Goal: Task Accomplishment & Management: Manage account settings

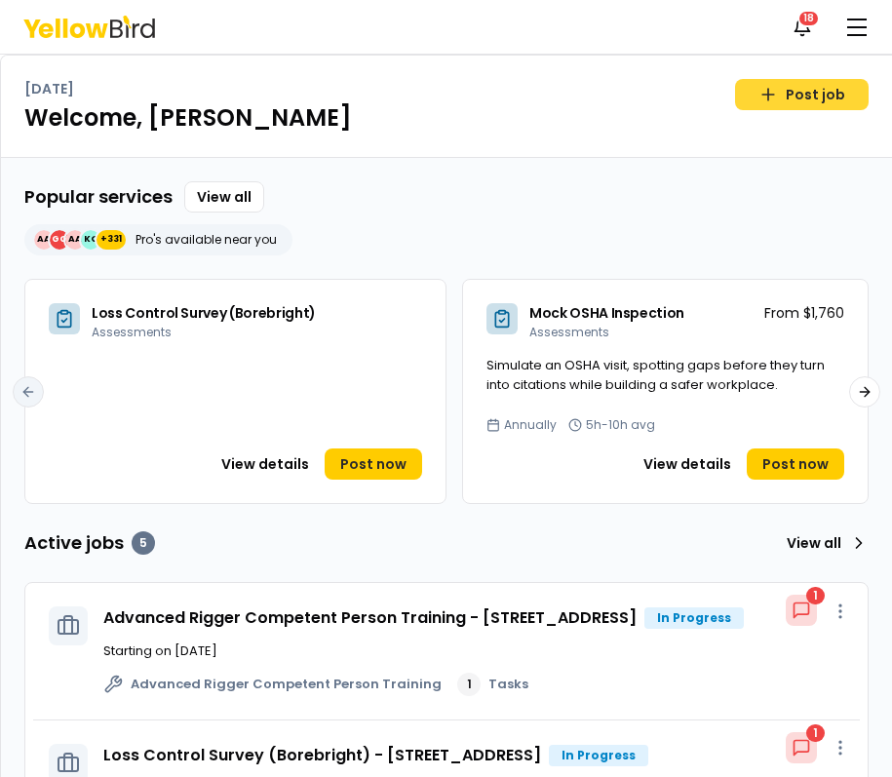
click at [793, 83] on link "Post job" at bounding box center [802, 94] width 134 height 31
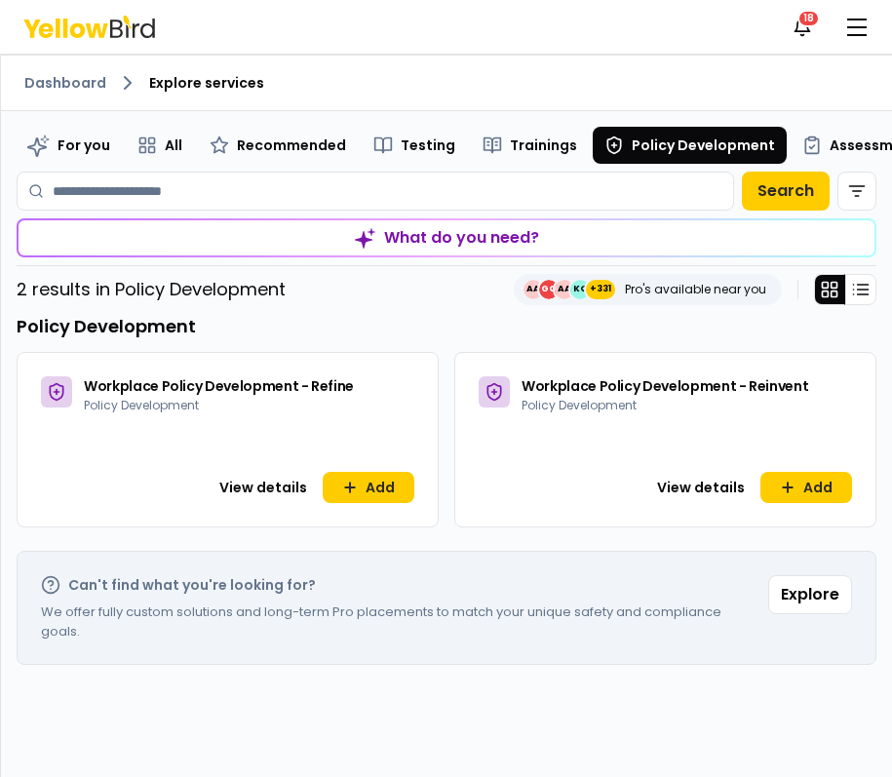
click at [547, 80] on ol "Dashboard Explore services" at bounding box center [446, 82] width 844 height 23
click at [334, 69] on div "Dashboard Explore services" at bounding box center [446, 84] width 891 height 56
click at [81, 92] on link "Dashboard" at bounding box center [65, 82] width 82 height 19
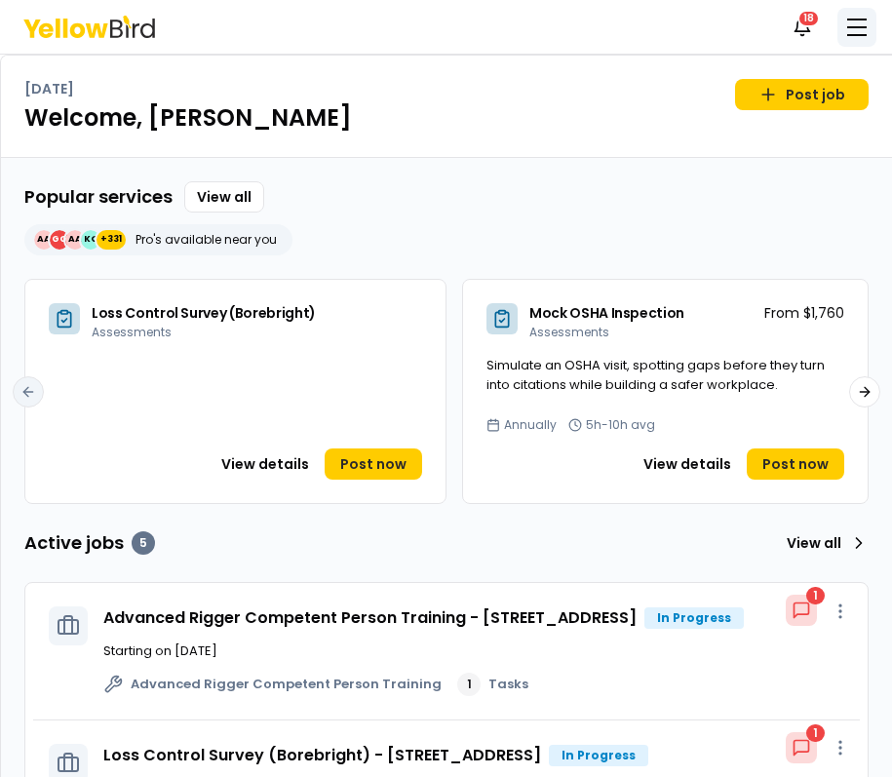
click at [863, 26] on span "button" at bounding box center [856, 27] width 19 height 2
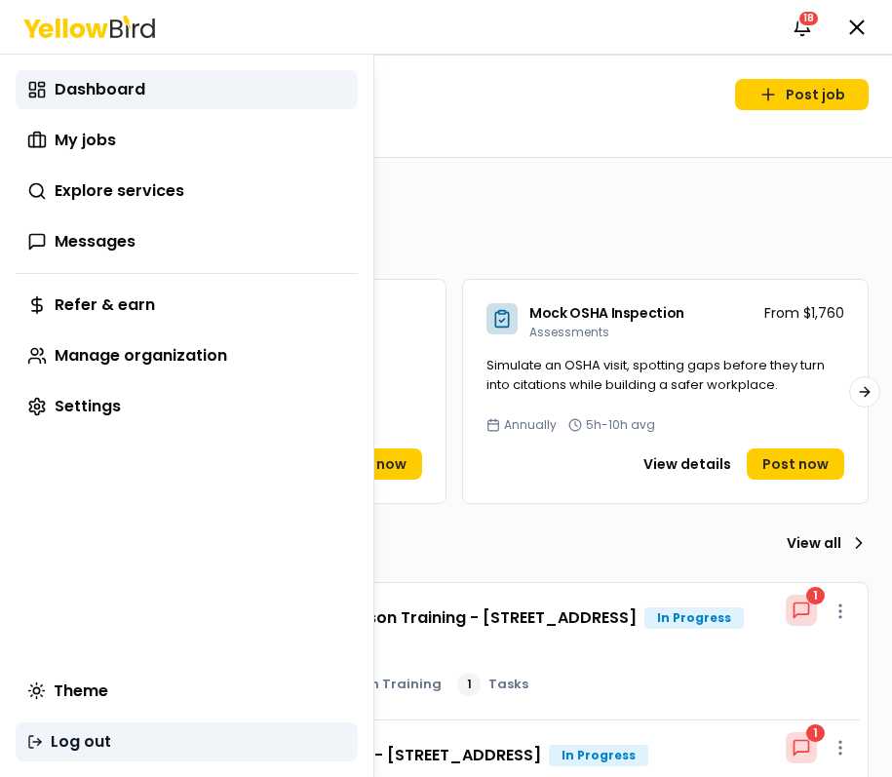
click at [111, 738] on button "Log out" at bounding box center [187, 741] width 342 height 39
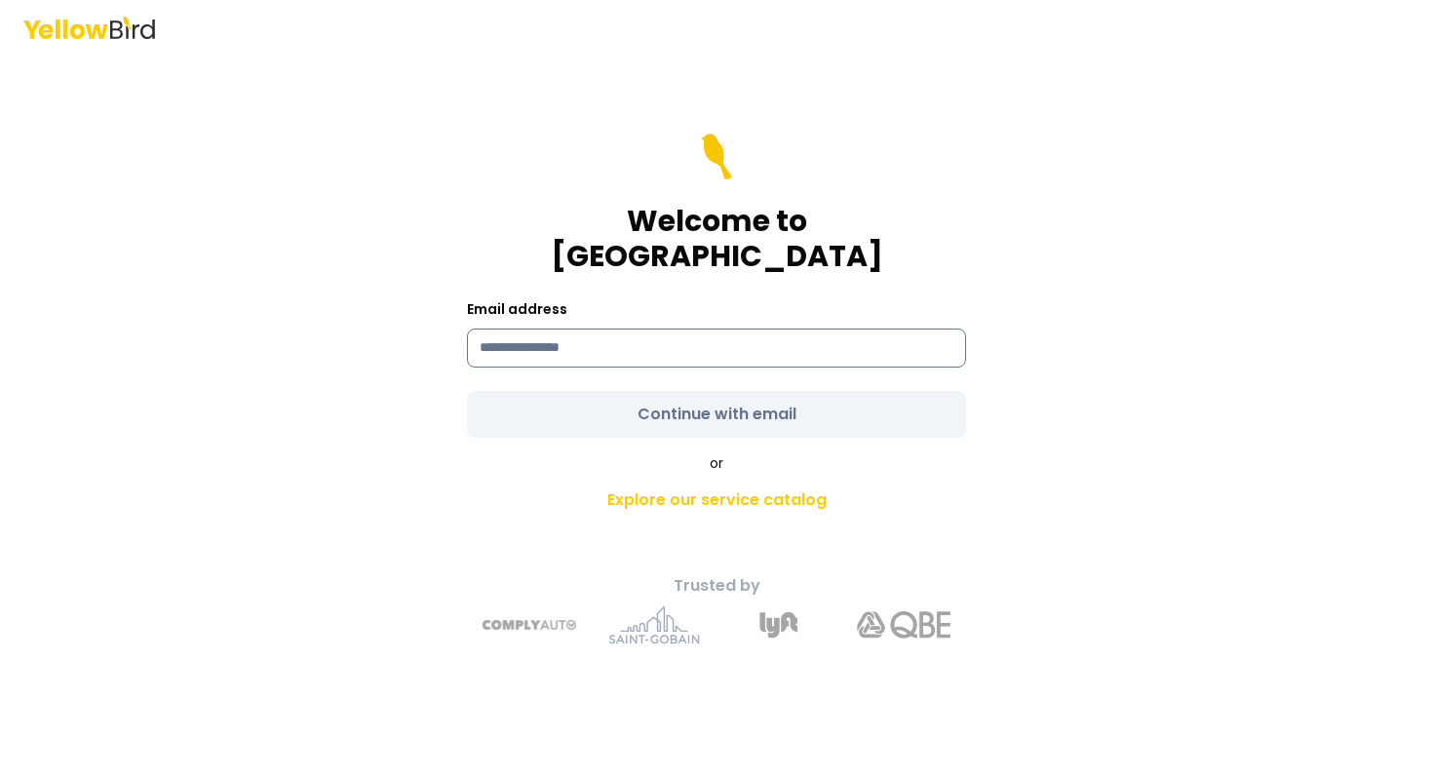
click at [613, 329] on input at bounding box center [716, 348] width 499 height 39
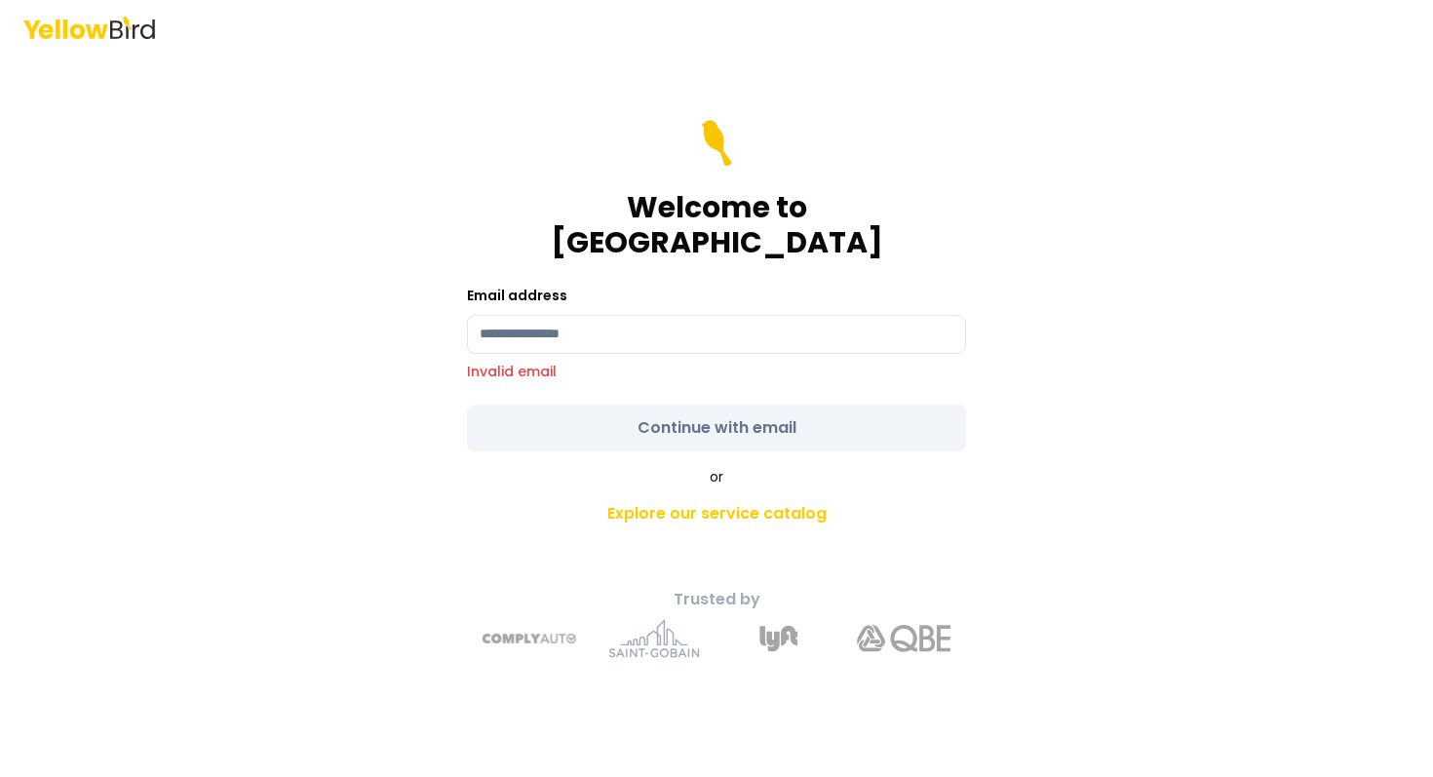
click at [502, 225] on div "Welcome to [GEOGRAPHIC_DATA]" at bounding box center [716, 190] width 499 height 140
click at [510, 330] on input at bounding box center [716, 334] width 499 height 39
click at [590, 332] on input at bounding box center [716, 334] width 499 height 39
paste input "**********"
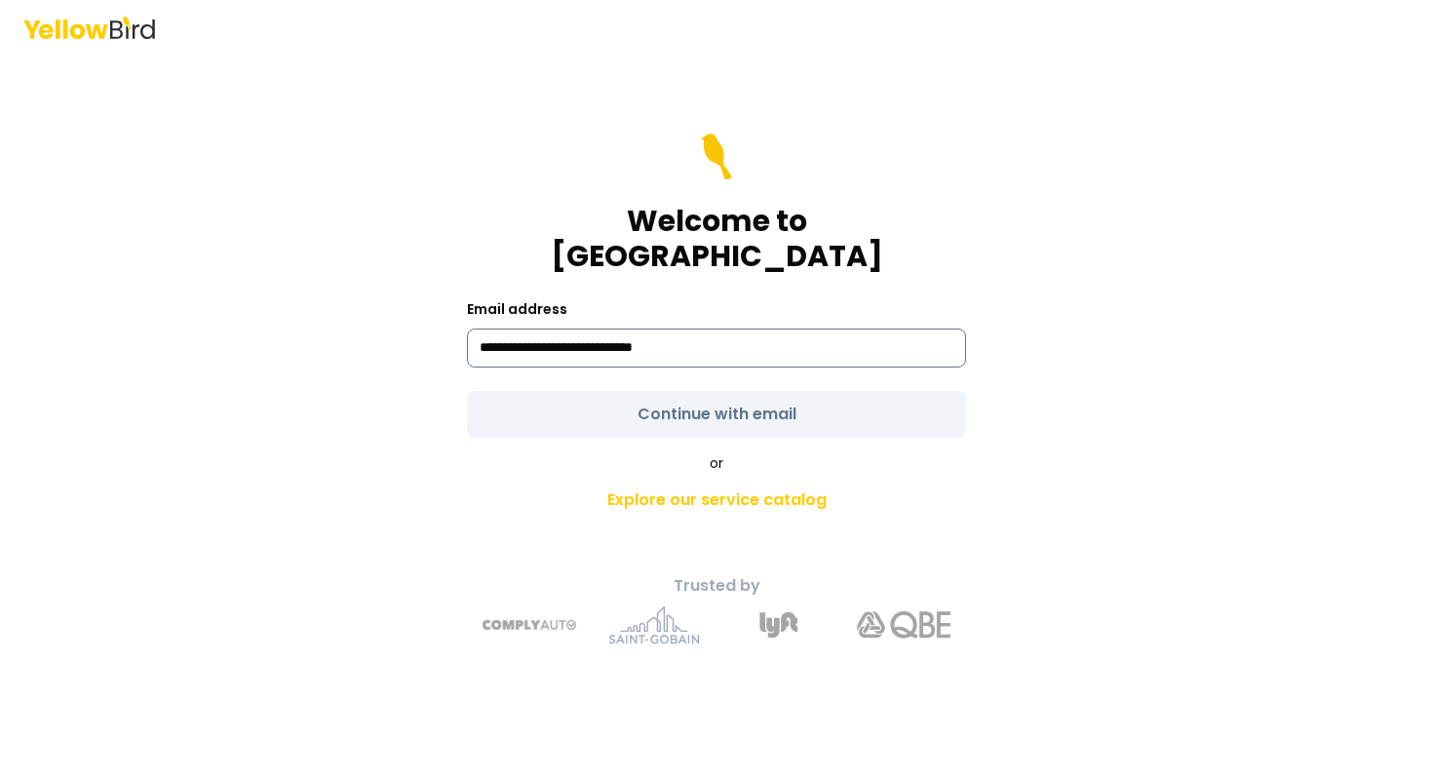
type input "**********"
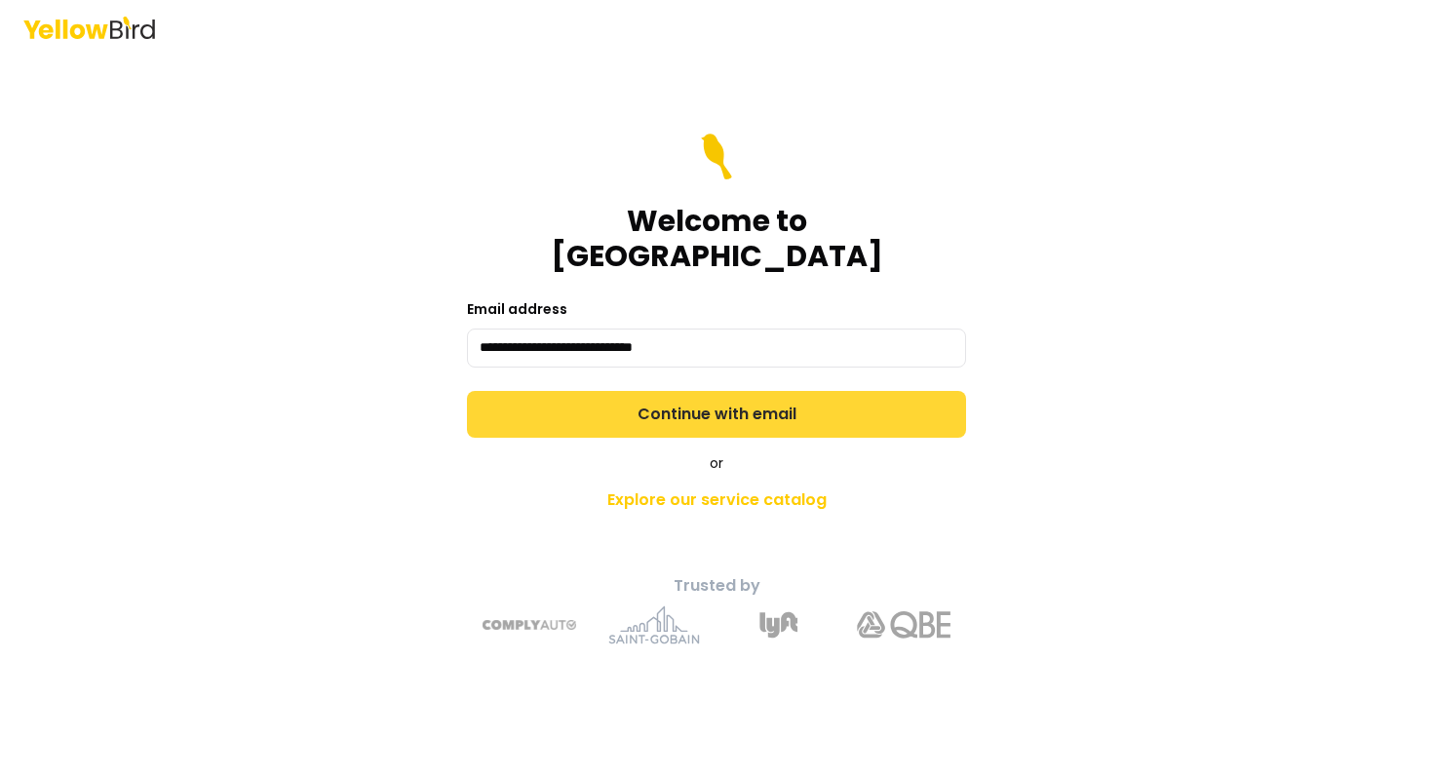
click at [651, 416] on button "Continue with email" at bounding box center [716, 414] width 499 height 47
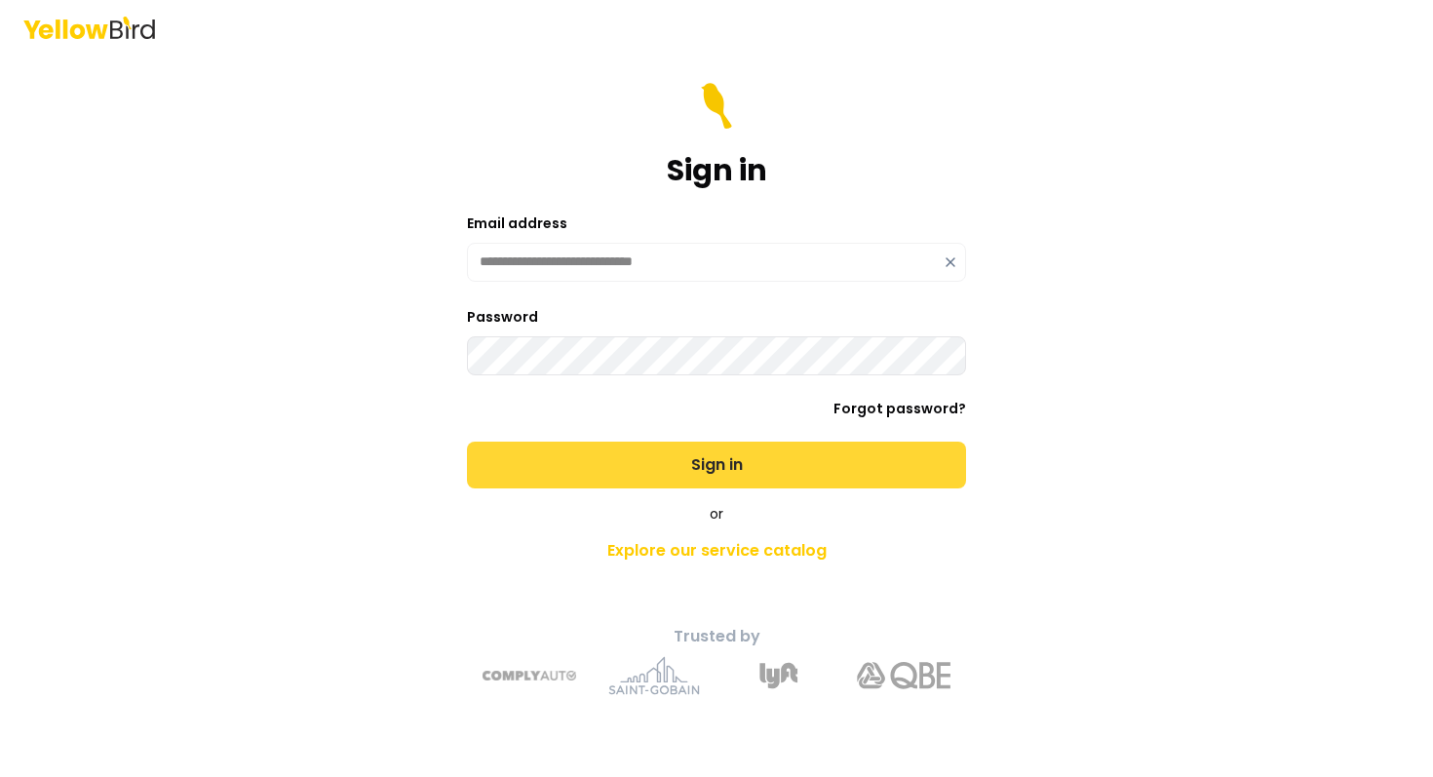
click at [467, 442] on button "Sign in" at bounding box center [716, 465] width 499 height 47
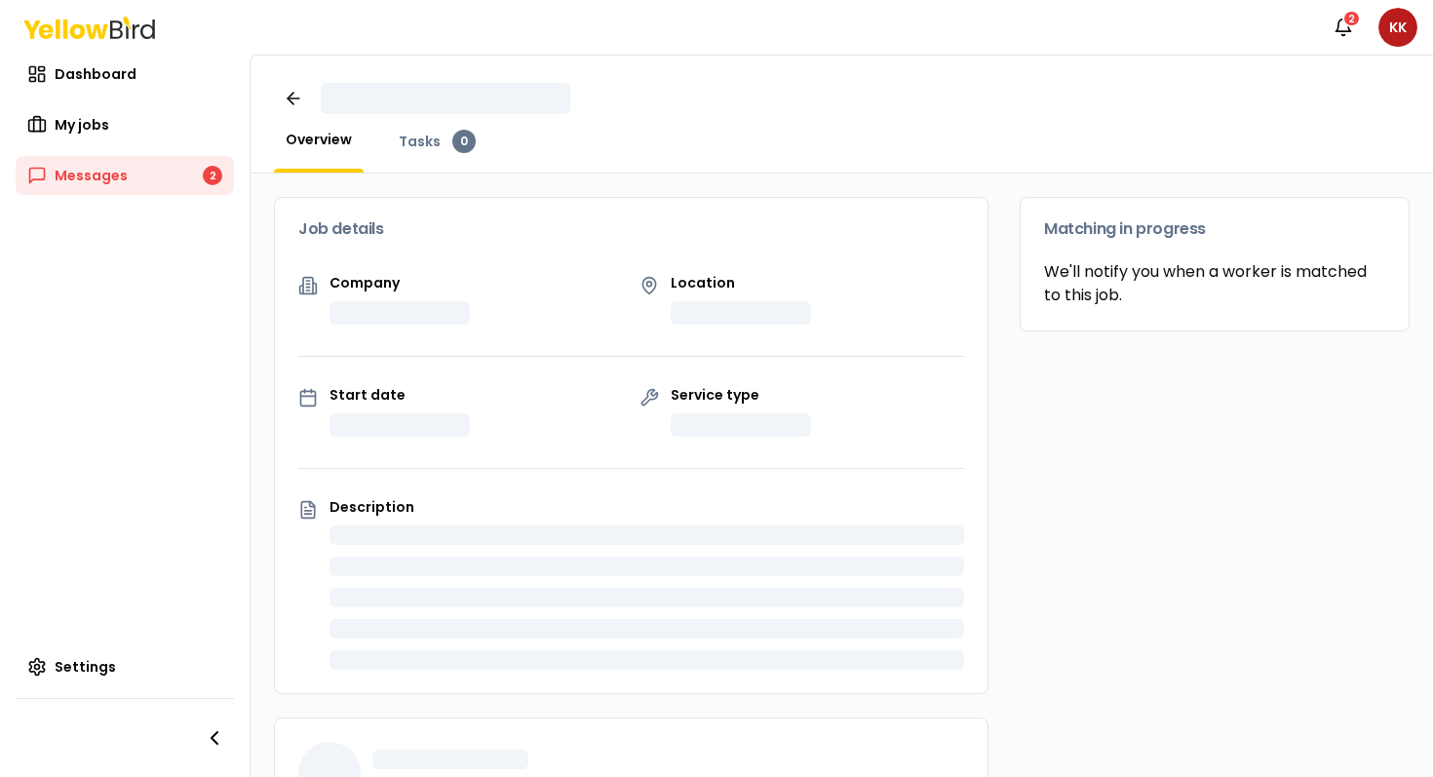
click at [690, 65] on div "Overview Tasks 0" at bounding box center [842, 115] width 1183 height 118
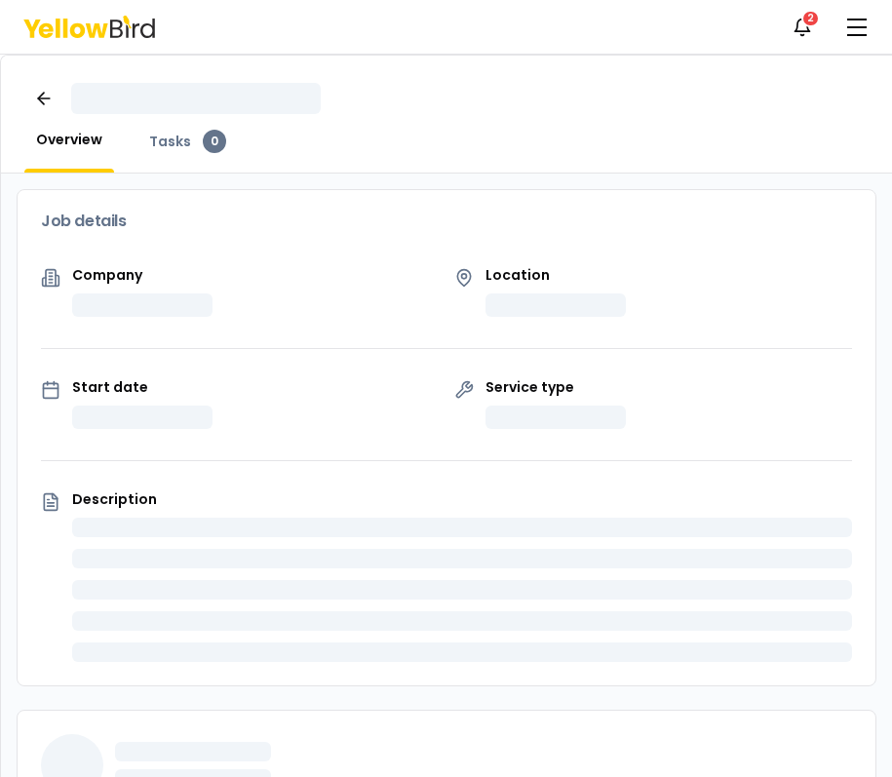
click at [690, 91] on div at bounding box center [446, 98] width 844 height 39
click at [802, 30] on icon "button" at bounding box center [803, 25] width 15 height 13
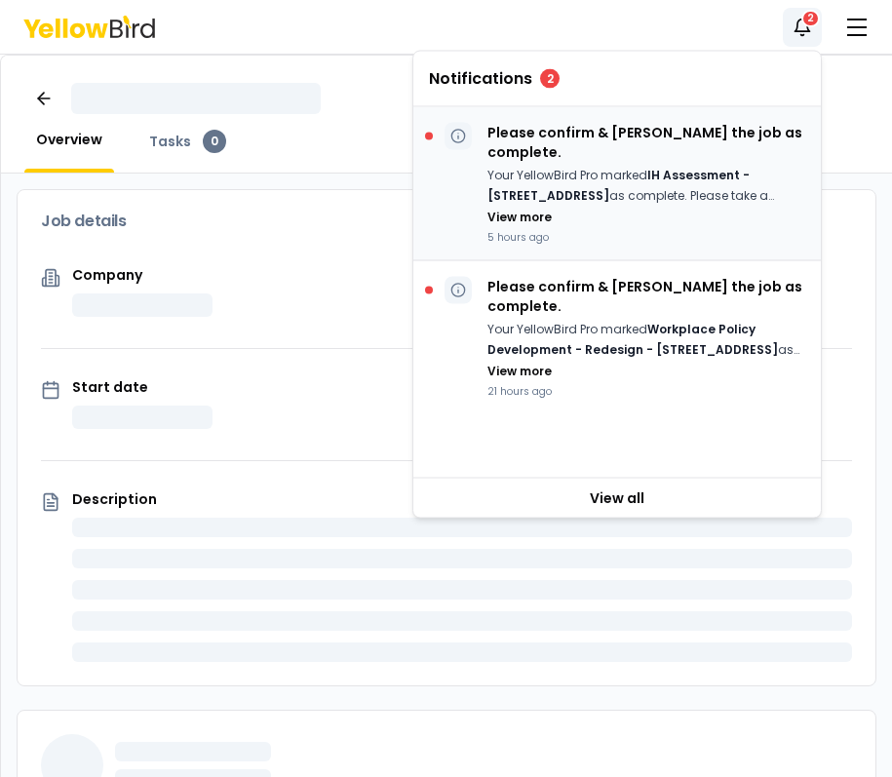
click at [660, 197] on div "Your YellowBird Pro marked IH Assessment - 2500 Broadway W, Lubbock, TX 79409 a…" at bounding box center [646, 196] width 318 height 60
click at [83, 56] on div "Overview Tasks 0" at bounding box center [446, 115] width 891 height 118
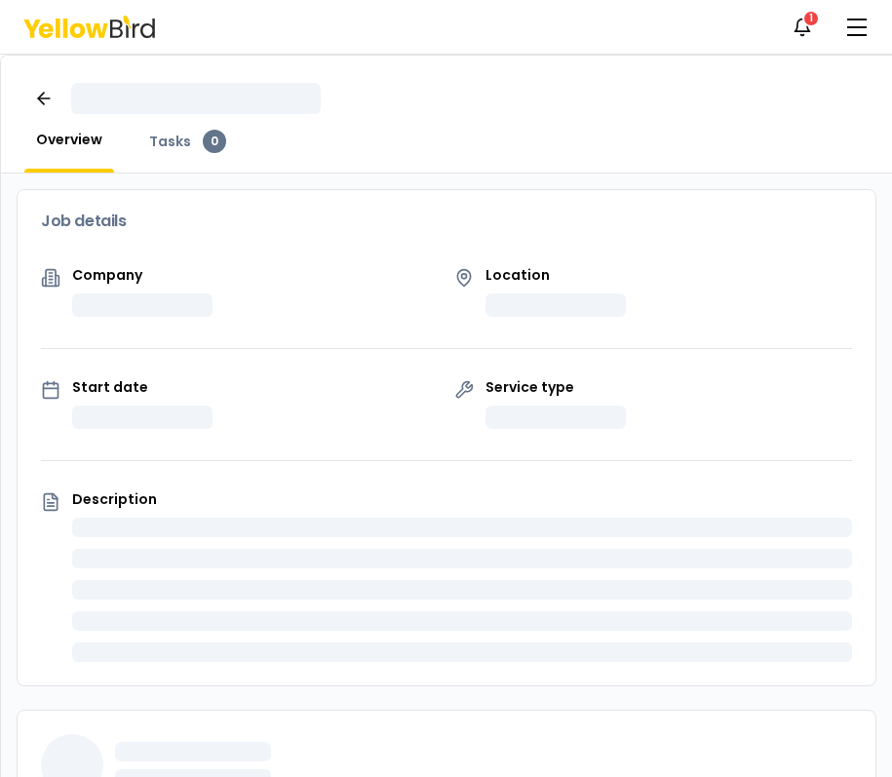
click at [96, 28] on icon at bounding box center [97, 30] width 22 height 15
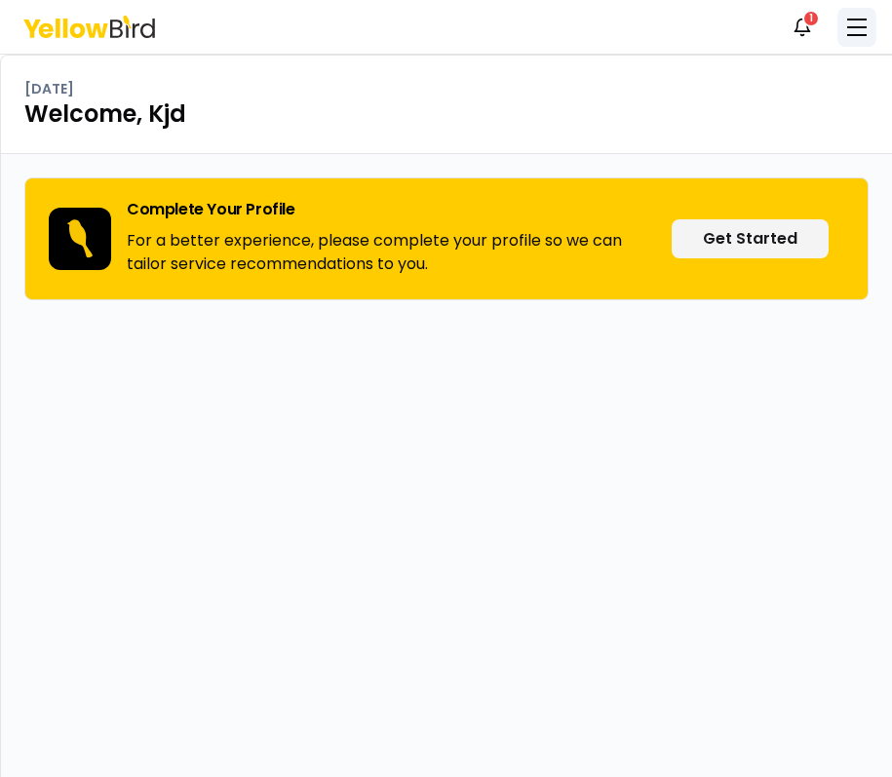
click at [852, 28] on button "button" at bounding box center [856, 27] width 39 height 39
click at [816, 28] on html "Notifications 1 KK Dashboard My jobs Messages 2 Settings Tuesday, August 12 Wel…" at bounding box center [446, 388] width 892 height 777
click at [877, 18] on div "Notifications 1 KK" at bounding box center [446, 27] width 892 height 54
click at [870, 19] on button "button" at bounding box center [856, 27] width 39 height 39
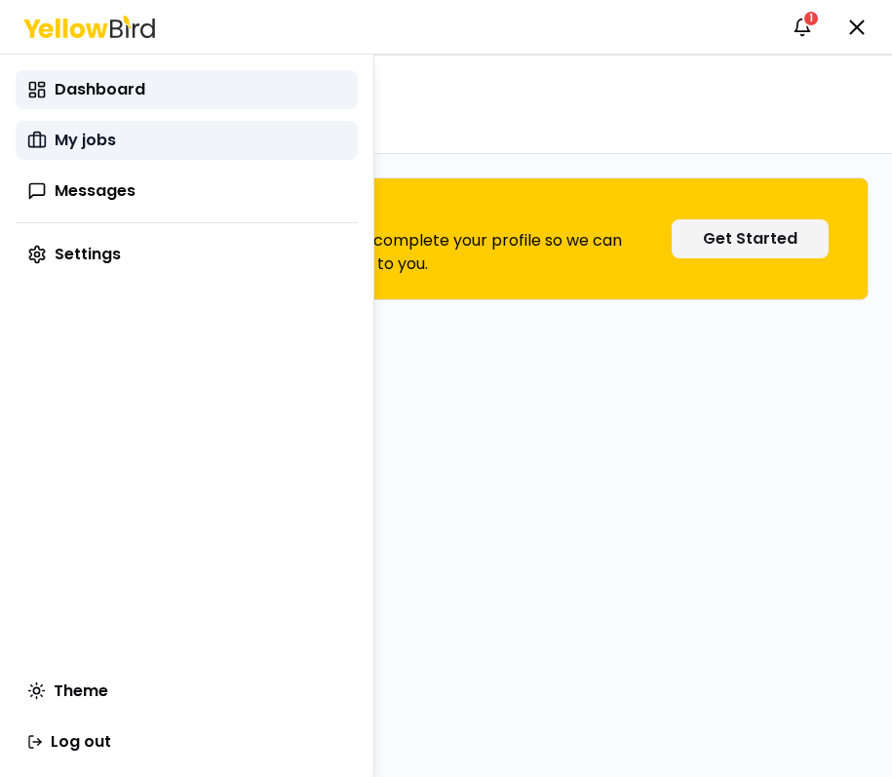
click at [137, 146] on link "My jobs" at bounding box center [187, 140] width 342 height 39
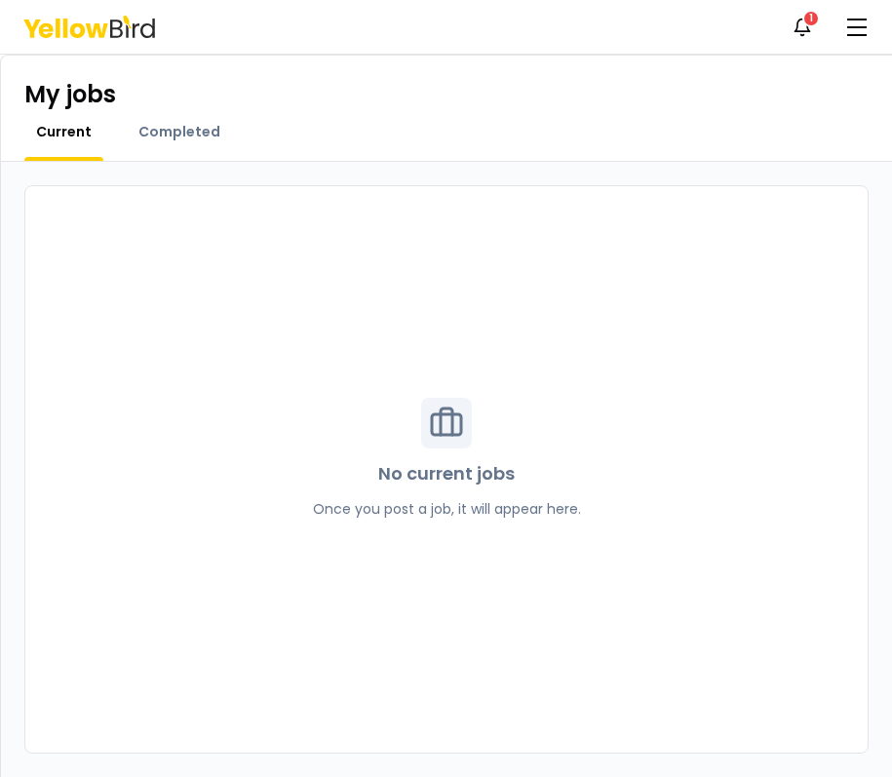
click at [447, 140] on div "Current Completed" at bounding box center [446, 141] width 844 height 39
click at [182, 147] on div "Completed" at bounding box center [179, 141] width 105 height 39
click at [176, 138] on span "Completed" at bounding box center [179, 131] width 82 height 19
click at [97, 136] on link "Current" at bounding box center [63, 131] width 79 height 19
click at [876, 45] on div "Notifications 1 KK" at bounding box center [446, 27] width 892 height 54
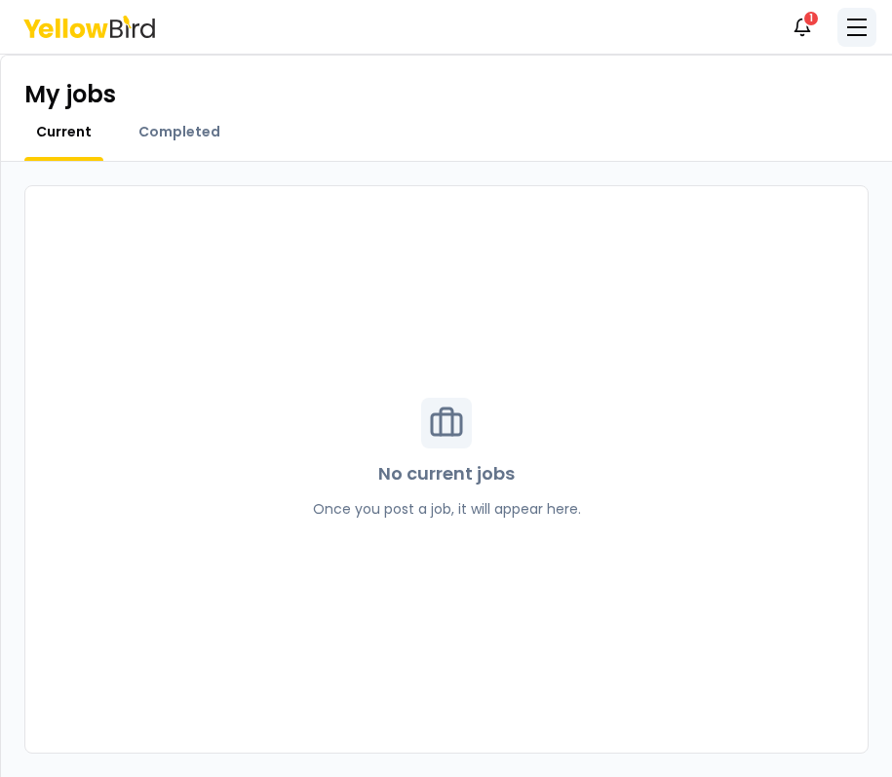
click at [857, 32] on button "button" at bounding box center [856, 27] width 39 height 39
click at [801, 16] on html "Notifications 1 KK Dashboard My jobs Messages 2 Settings My jobs Current Comple…" at bounding box center [446, 388] width 892 height 777
click at [199, 127] on span "Completed" at bounding box center [179, 131] width 82 height 19
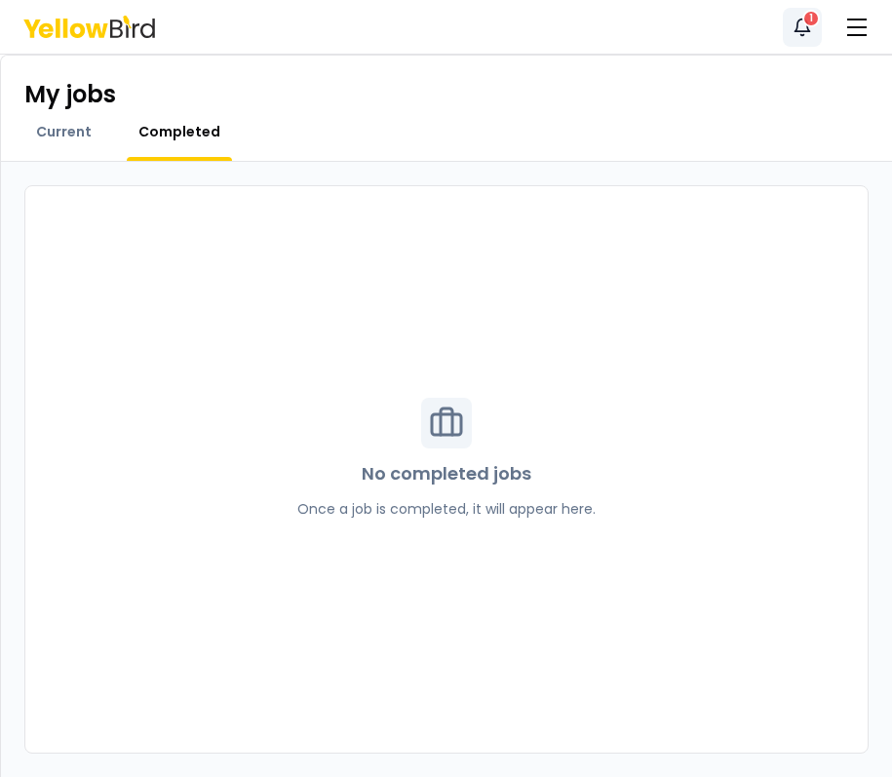
click at [805, 21] on div "1" at bounding box center [811, 19] width 18 height 18
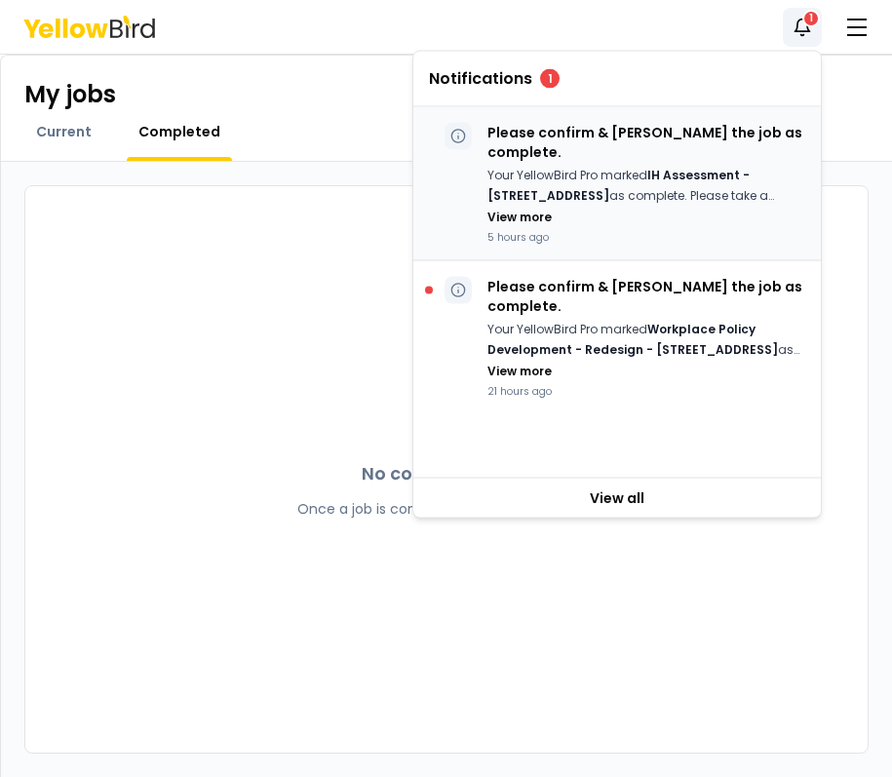
click at [714, 209] on div "Please confirm & mark the job as complete. Your YellowBird Pro marked IH Assess…" at bounding box center [646, 184] width 318 height 122
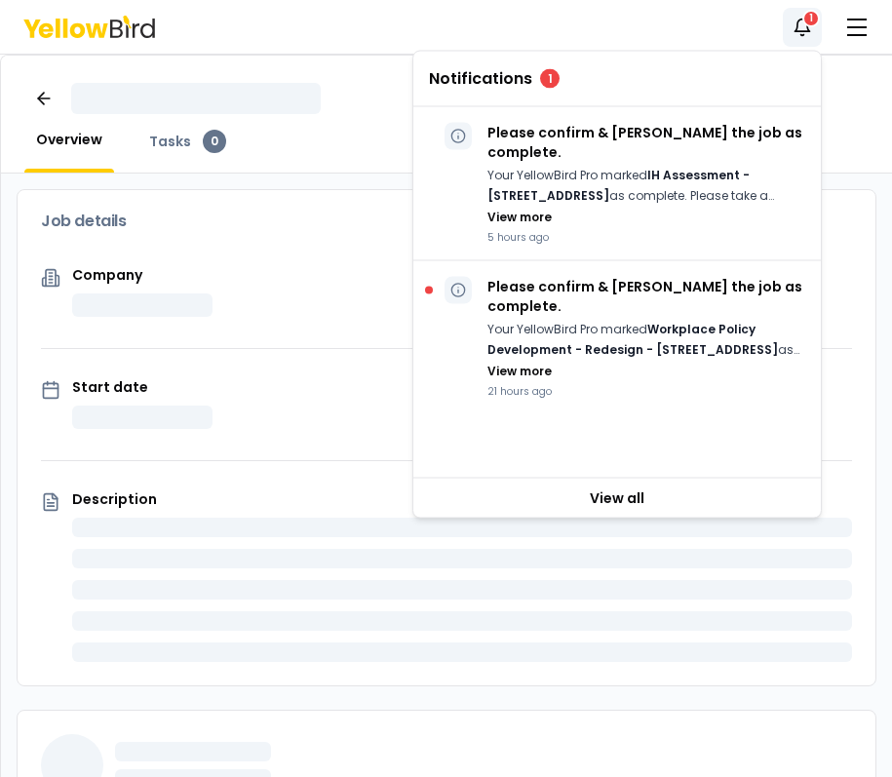
click at [398, 9] on div "Notifications 1 KK" at bounding box center [446, 27] width 892 height 54
